Goal: Information Seeking & Learning: Find specific fact

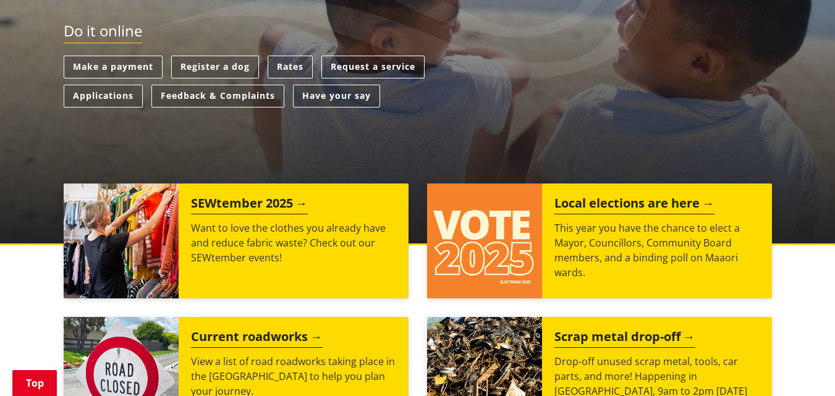
scroll to position [372, 0]
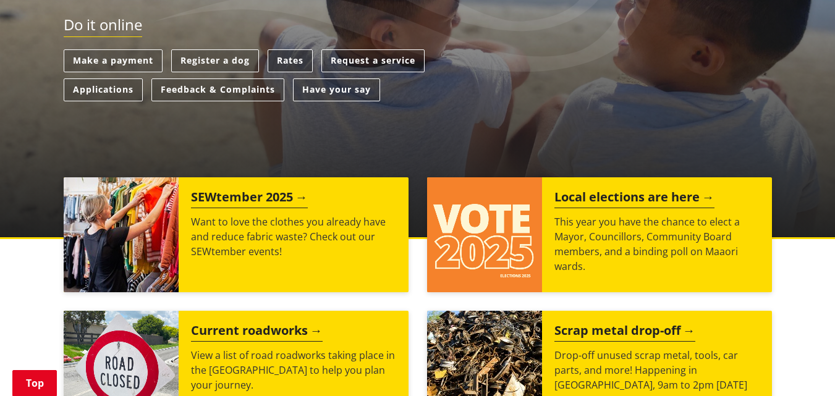
click at [292, 65] on link "Rates" at bounding box center [289, 60] width 45 height 23
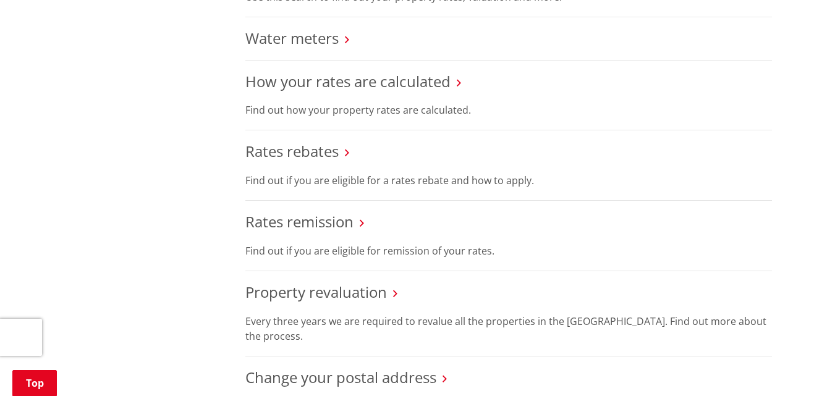
scroll to position [640, 0]
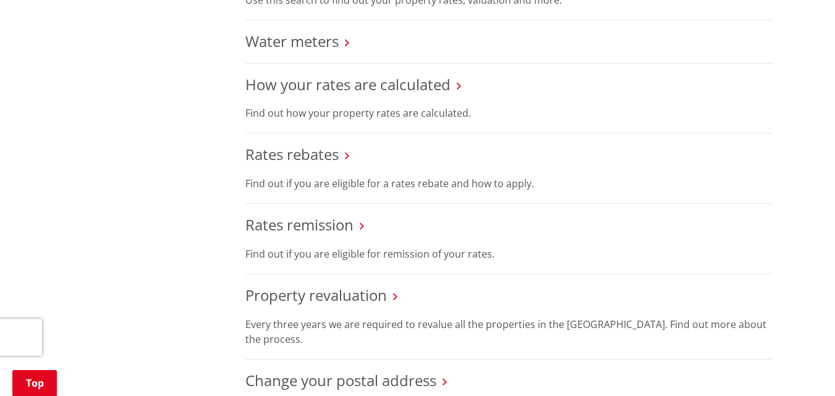
click at [458, 85] on icon at bounding box center [458, 85] width 4 height 11
click at [458, 90] on icon at bounding box center [458, 85] width 4 height 11
click at [458, 81] on icon at bounding box center [458, 85] width 4 height 11
click at [410, 86] on link "How your rates are calculated" at bounding box center [347, 84] width 205 height 20
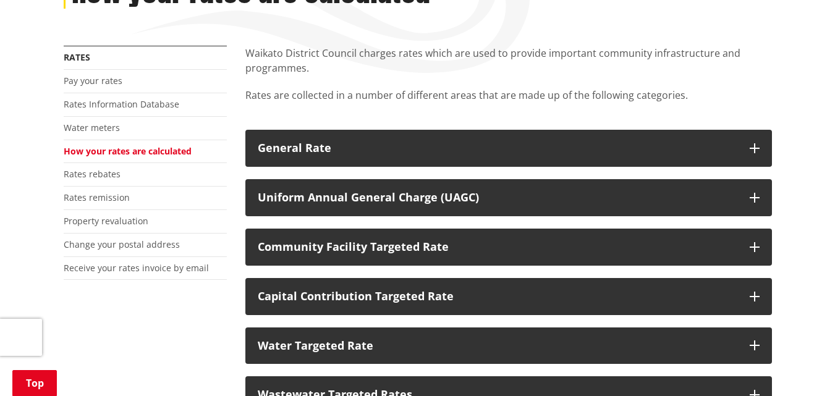
scroll to position [285, 0]
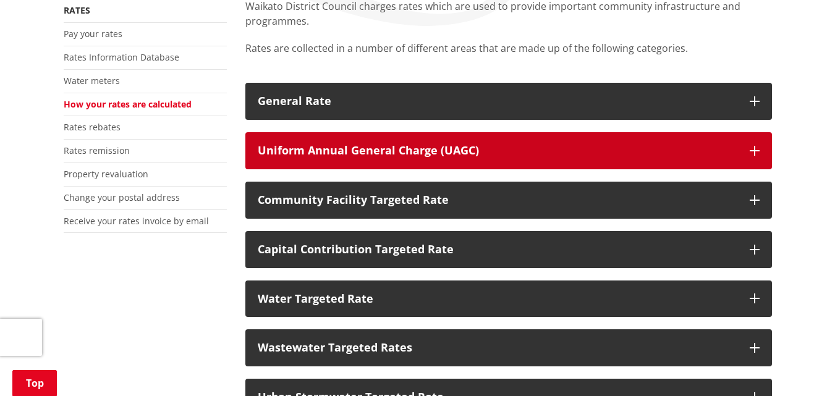
click at [755, 148] on icon "button" at bounding box center [754, 151] width 10 height 10
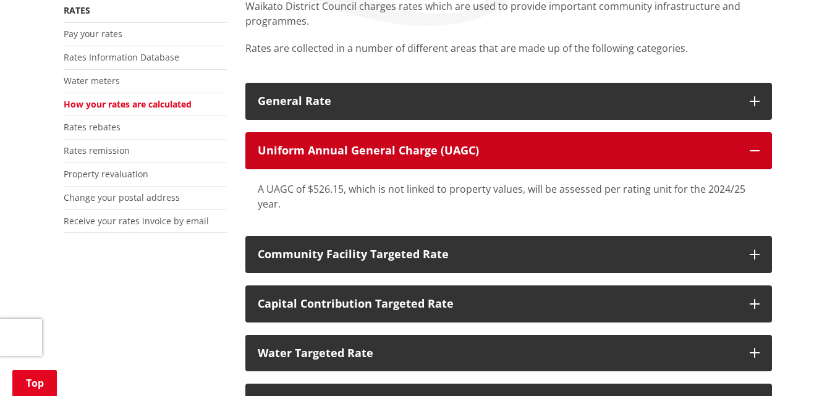
click at [757, 147] on icon "button" at bounding box center [754, 151] width 10 height 10
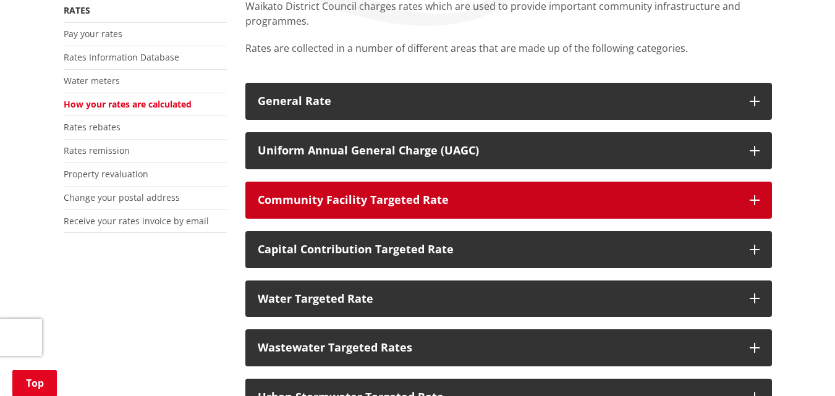
click at [751, 198] on icon "button" at bounding box center [754, 200] width 10 height 10
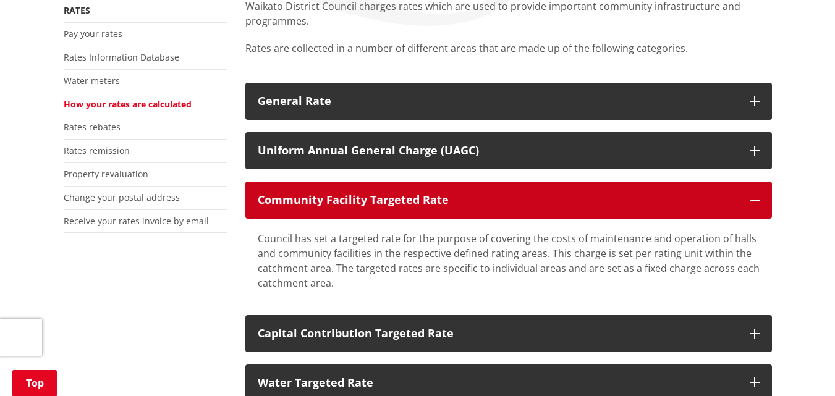
click at [754, 198] on icon "button" at bounding box center [754, 200] width 10 height 10
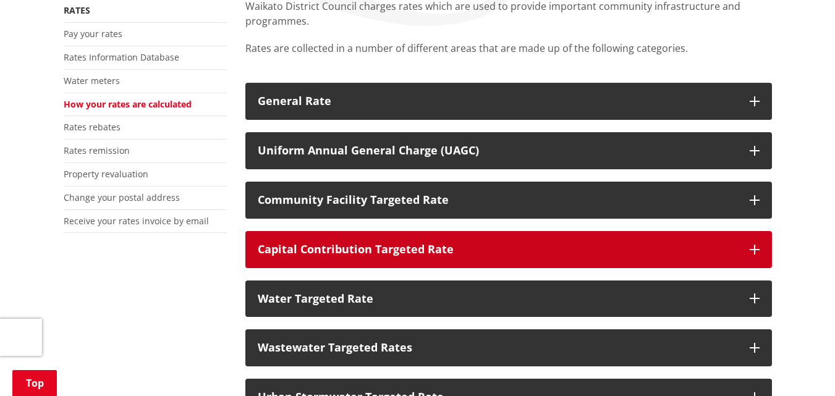
click at [752, 247] on icon "button" at bounding box center [754, 250] width 10 height 10
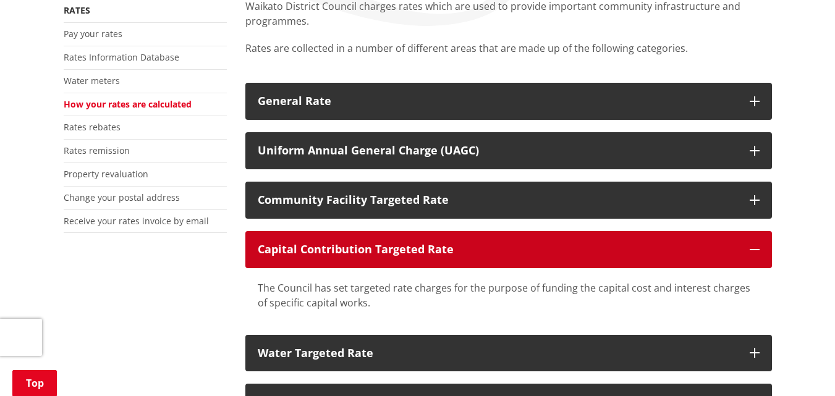
click at [752, 247] on icon "button" at bounding box center [754, 250] width 10 height 10
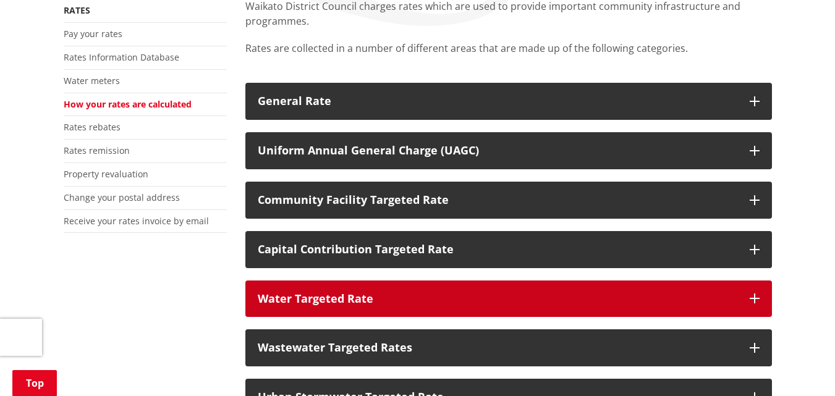
click at [753, 295] on icon "button" at bounding box center [754, 298] width 10 height 10
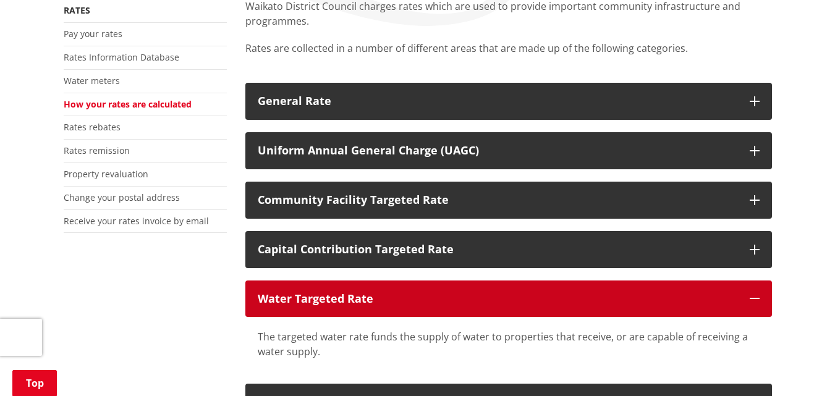
click at [754, 296] on icon "button" at bounding box center [754, 298] width 10 height 10
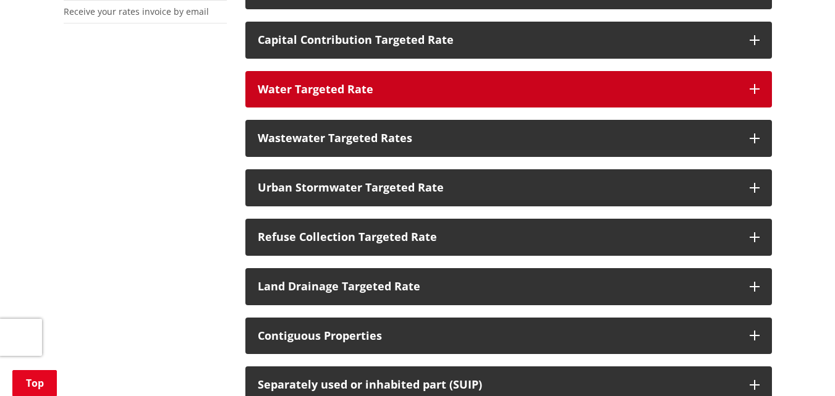
scroll to position [515, 0]
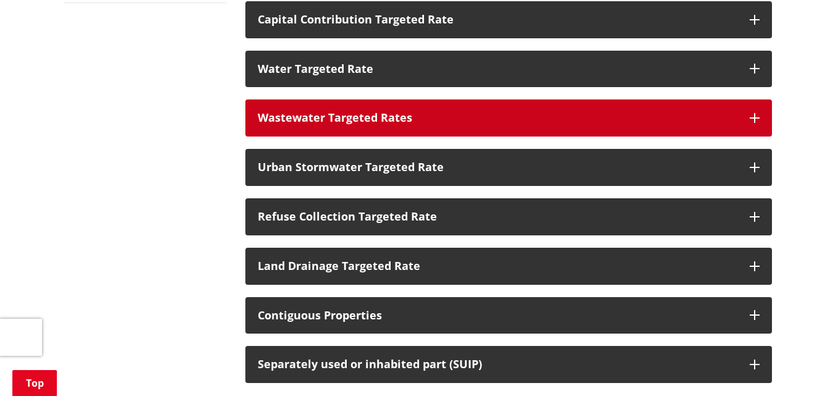
click at [752, 116] on icon "button" at bounding box center [754, 118] width 10 height 10
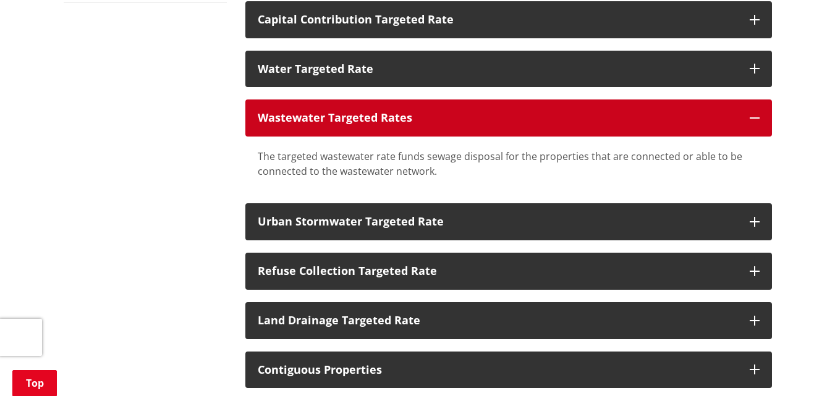
click at [752, 114] on icon "button" at bounding box center [754, 118] width 10 height 10
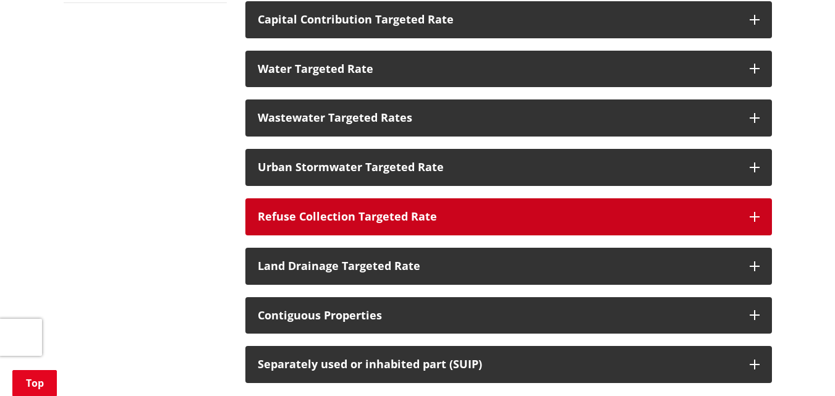
click at [755, 212] on icon "button" at bounding box center [754, 217] width 10 height 10
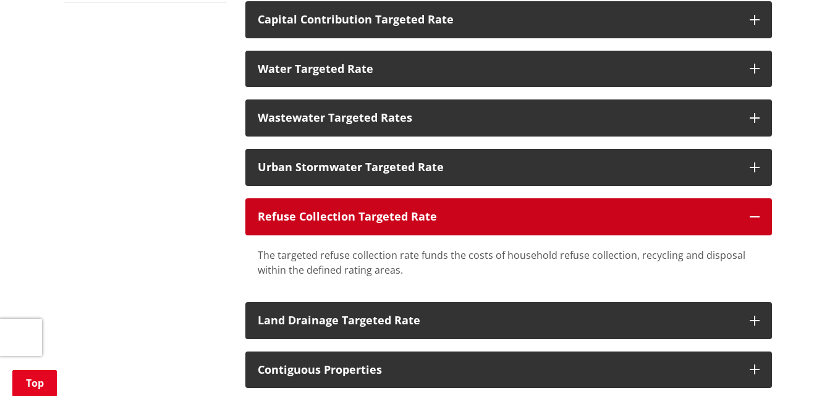
click at [755, 211] on button "Refuse Collection Targeted Rate" at bounding box center [508, 216] width 526 height 37
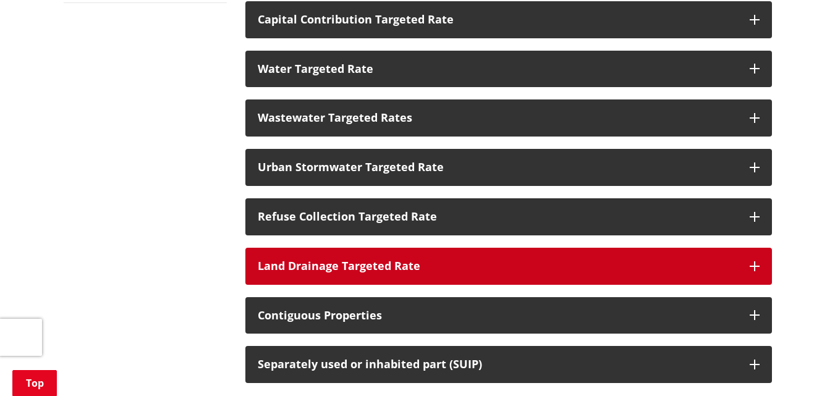
click at [754, 266] on icon "button" at bounding box center [754, 266] width 10 height 10
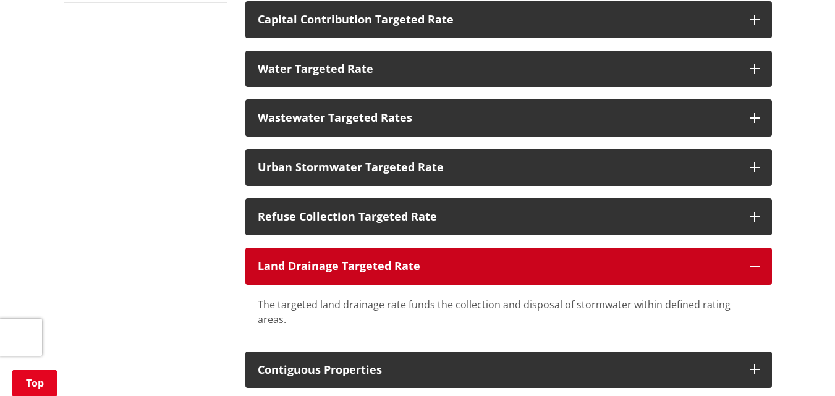
click at [754, 265] on icon "button" at bounding box center [754, 266] width 10 height 10
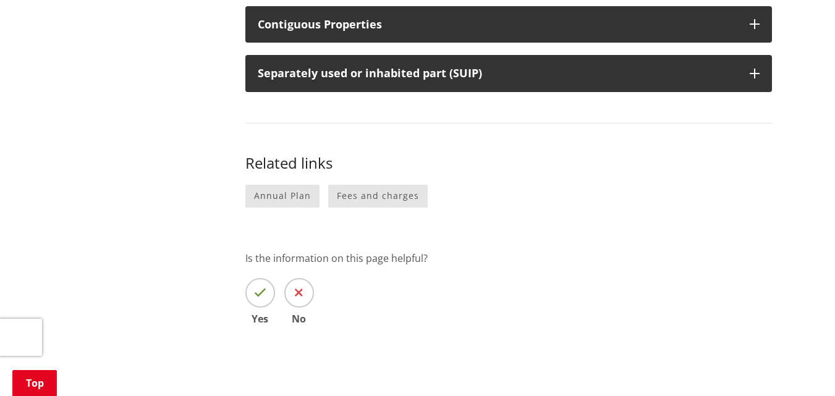
scroll to position [809, 0]
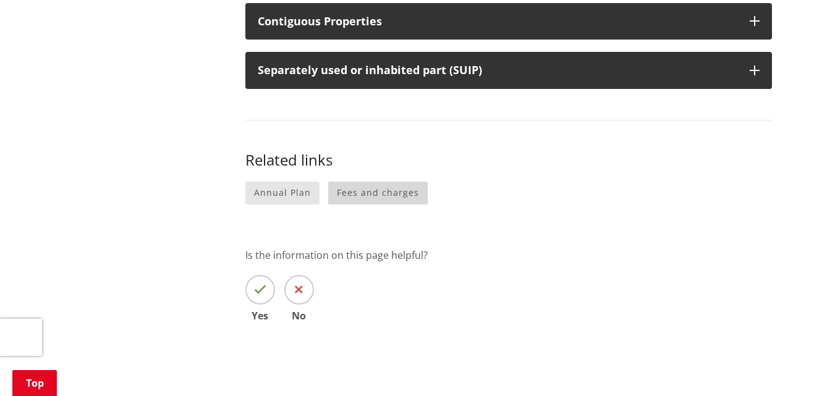
click at [381, 201] on link "Fees and charges" at bounding box center [377, 193] width 99 height 23
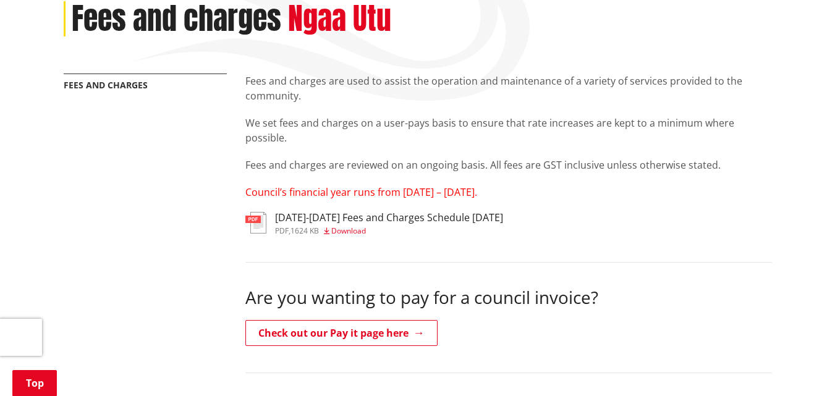
scroll to position [176, 0]
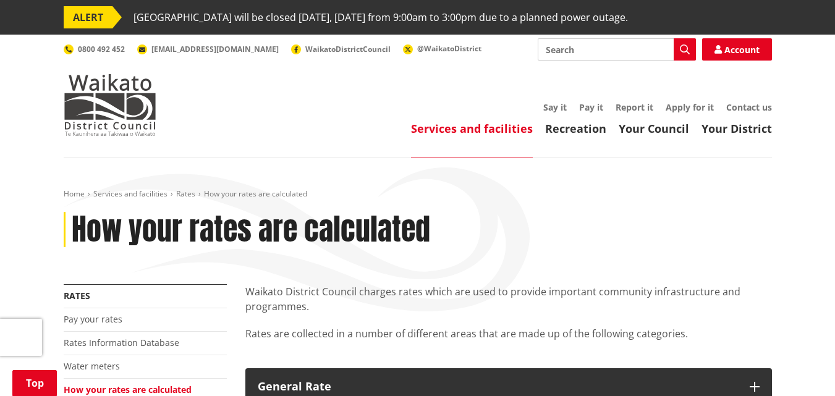
scroll to position [809, 0]
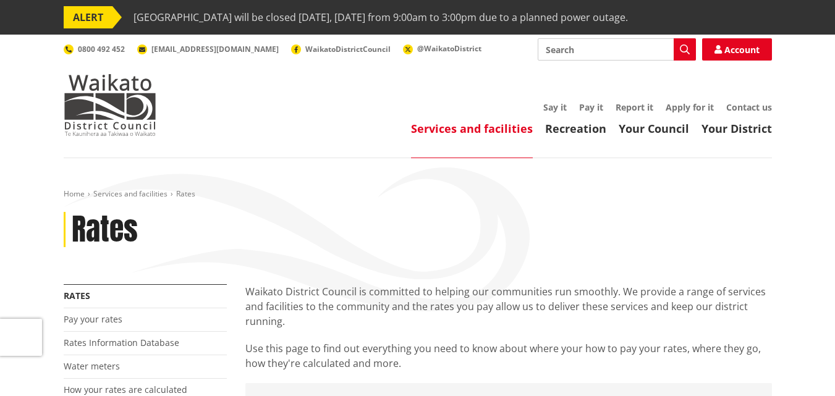
click at [810, 28] on link "ALERT [PERSON_NAME][GEOGRAPHIC_DATA] will be closed [DATE], [DATE] from 9:00am …" at bounding box center [417, 17] width 835 height 35
click at [544, 48] on input "Search" at bounding box center [616, 49] width 158 height 22
type input "2025/2026 rates increase"
click at [682, 44] on icon "button" at bounding box center [684, 49] width 10 height 10
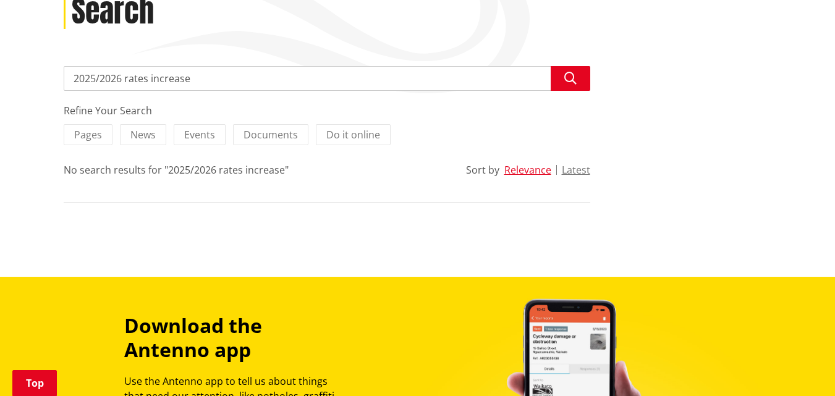
scroll to position [221, 0]
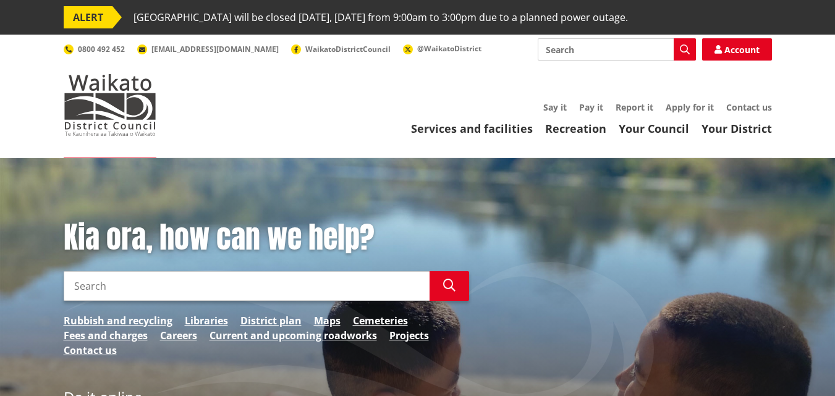
click at [153, 292] on input "Search" at bounding box center [247, 286] width 366 height 30
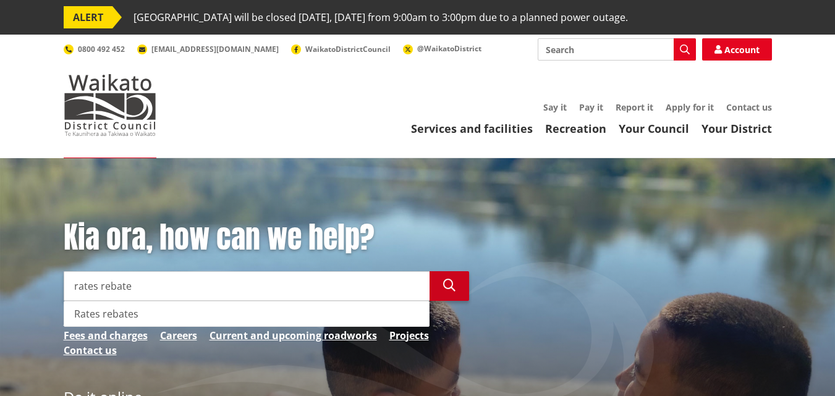
type input "rates rebate"
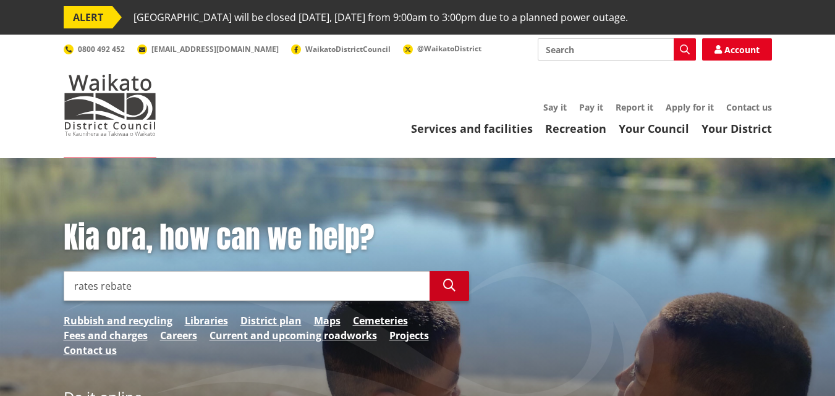
click at [444, 282] on icon "button" at bounding box center [449, 285] width 12 height 12
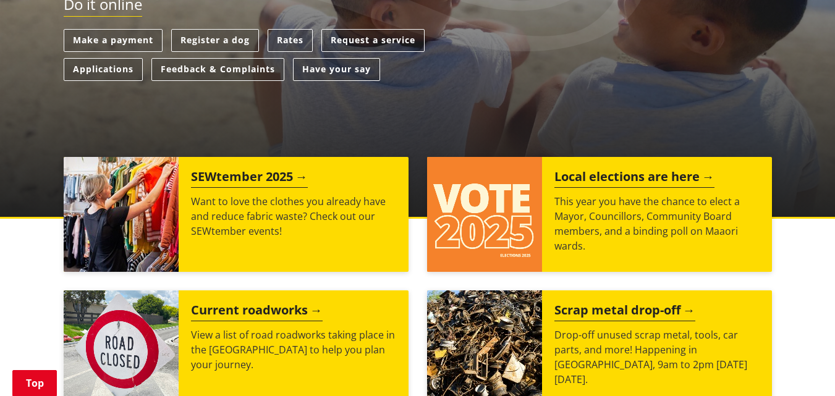
scroll to position [306, 0]
